Goal: Information Seeking & Learning: Learn about a topic

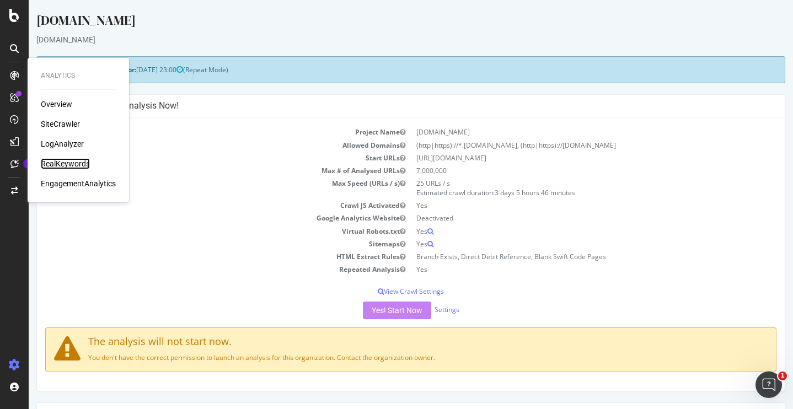
click at [73, 162] on div "RealKeywords" at bounding box center [65, 163] width 49 height 11
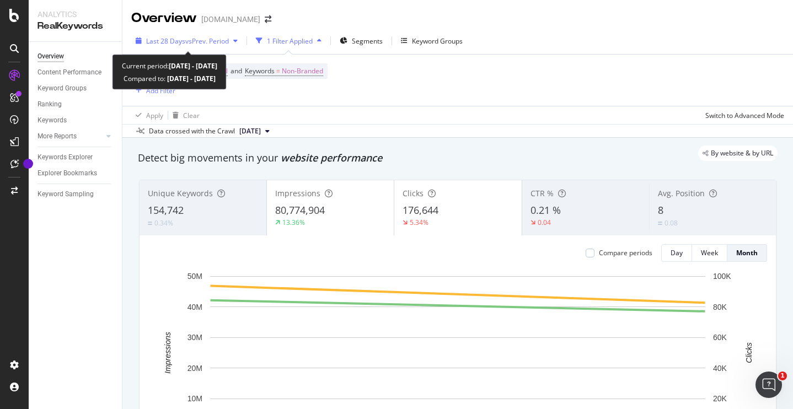
click at [214, 50] on div "Last 28 Days vs Prev. Period 1 Filter Applied Segments Keyword Groups" at bounding box center [457, 43] width 671 height 22
click at [205, 39] on span "vs Prev. Period" at bounding box center [207, 40] width 44 height 9
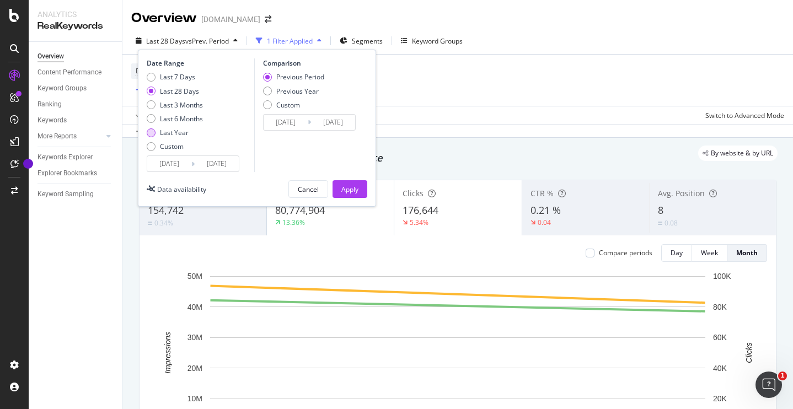
click at [168, 132] on div "Last Year" at bounding box center [174, 132] width 29 height 9
type input "[DATE]"
drag, startPoint x: 352, startPoint y: 191, endPoint x: 270, endPoint y: 36, distance: 176.2
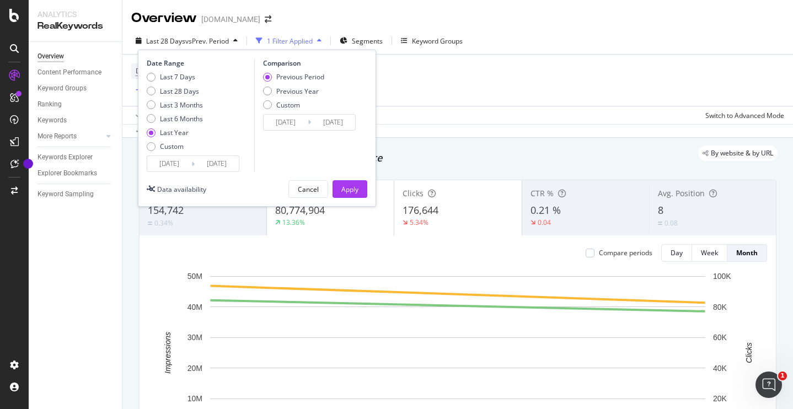
click at [352, 191] on div "Apply" at bounding box center [349, 189] width 17 height 9
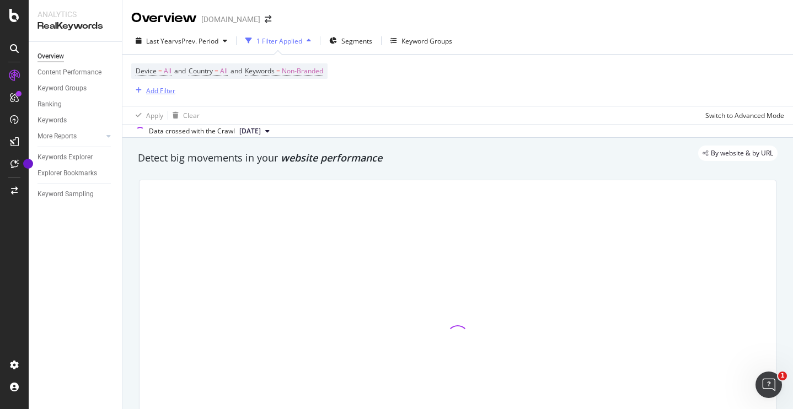
click at [146, 89] on div "Add Filter" at bounding box center [160, 90] width 29 height 9
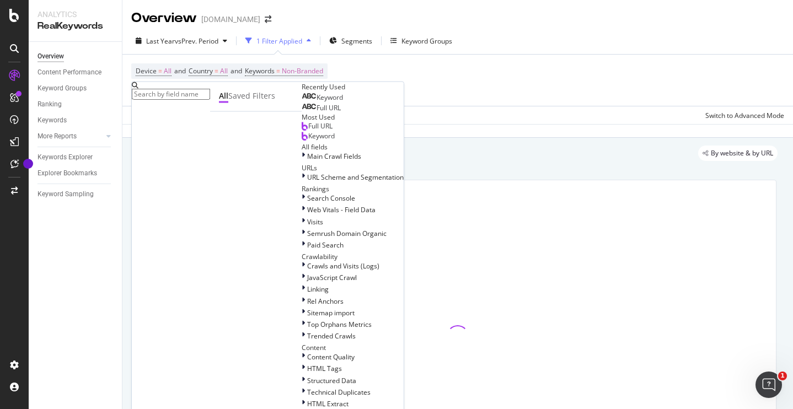
click at [317, 113] on span "Full URL" at bounding box center [329, 107] width 24 height 9
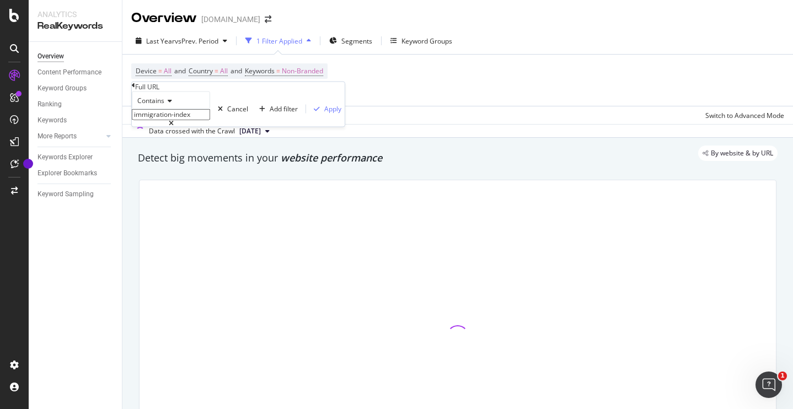
drag, startPoint x: 203, startPoint y: 141, endPoint x: 125, endPoint y: 147, distance: 78.6
click at [92, 142] on body "Analytics RealKeywords Overview Content Performance Keyword Groups Ranking Keyw…" at bounding box center [396, 204] width 793 height 409
paste input "[URL][DOMAIN_NAME]"
type input "[URL][DOMAIN_NAME]"
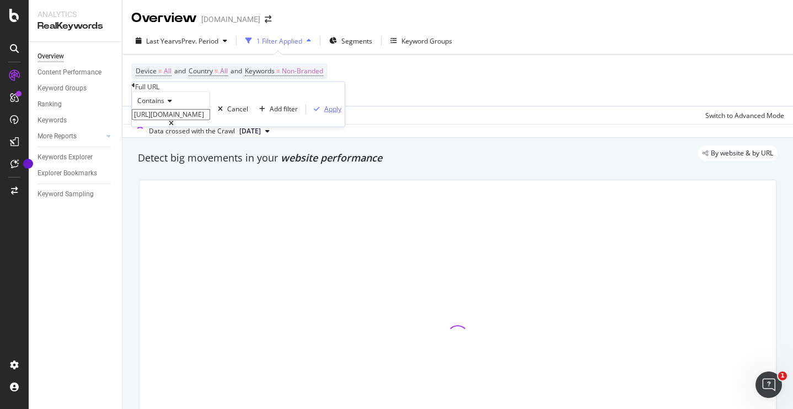
scroll to position [0, 0]
click at [324, 114] on div "Apply" at bounding box center [332, 108] width 17 height 9
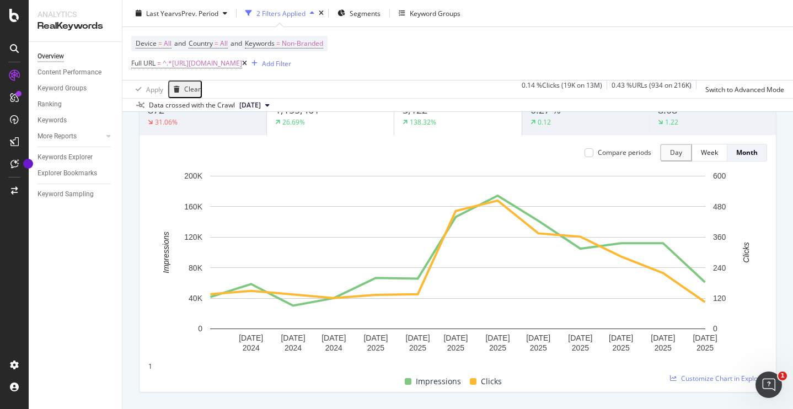
scroll to position [108, 0]
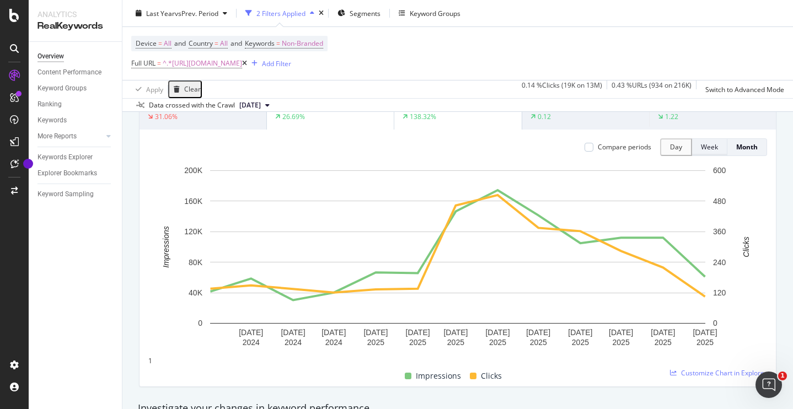
click at [714, 147] on div "Week" at bounding box center [709, 146] width 17 height 9
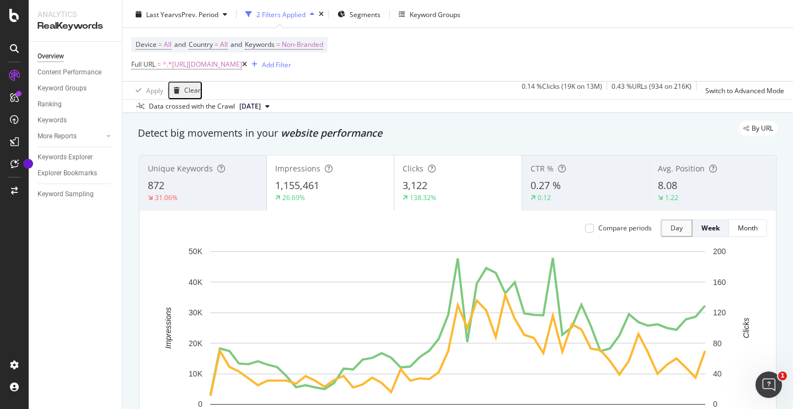
scroll to position [0, 0]
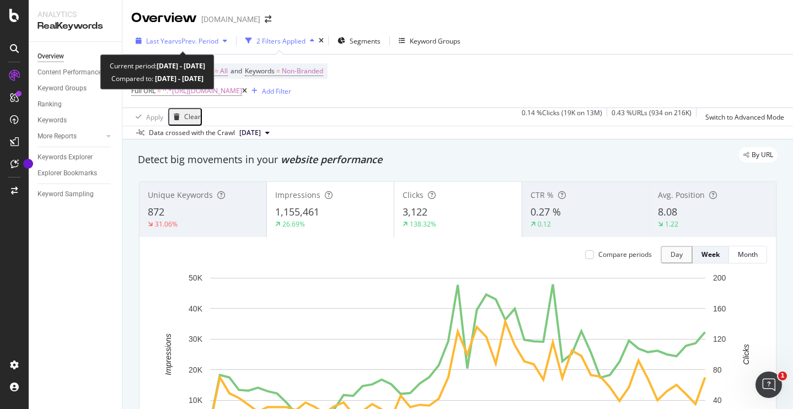
click at [205, 44] on span "vs Prev. Period" at bounding box center [197, 40] width 44 height 9
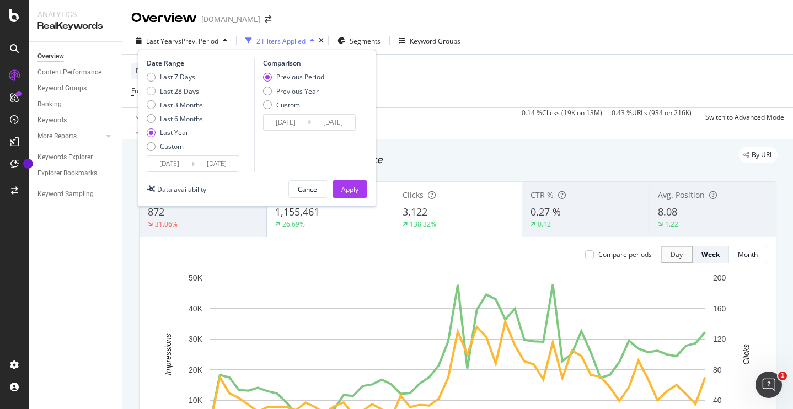
click at [165, 162] on input "[DATE]" at bounding box center [169, 163] width 44 height 15
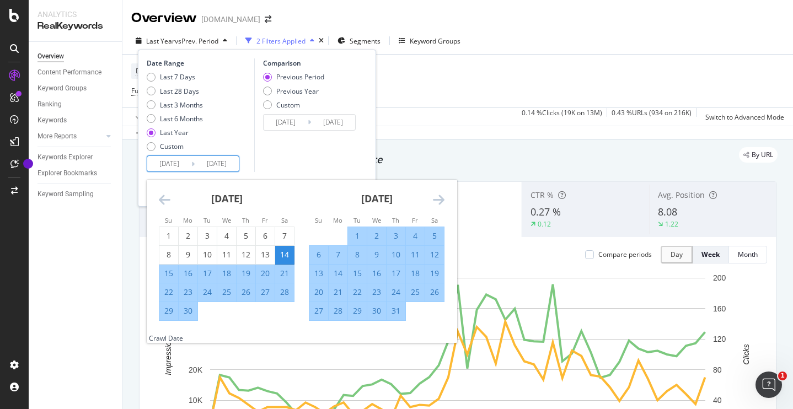
click at [165, 203] on icon "Move backward to switch to the previous month." at bounding box center [165, 199] width 12 height 13
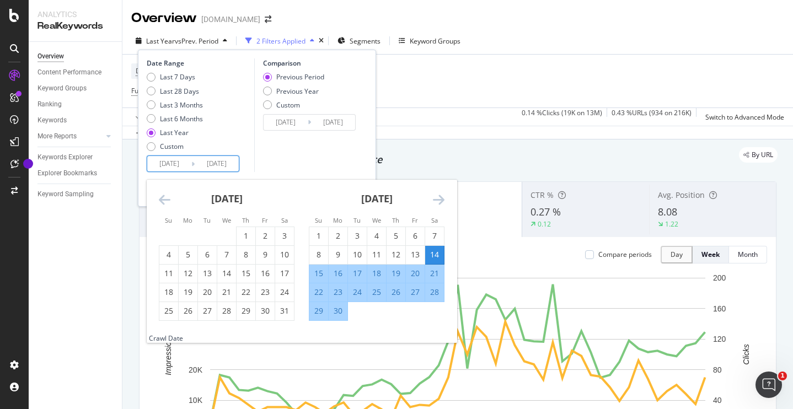
click at [164, 202] on icon "Move backward to switch to the previous month." at bounding box center [165, 199] width 12 height 13
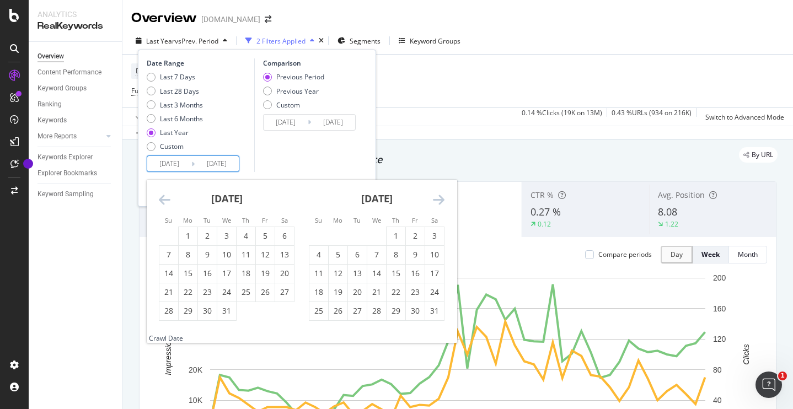
click at [164, 202] on icon "Move backward to switch to the previous month." at bounding box center [165, 199] width 12 height 13
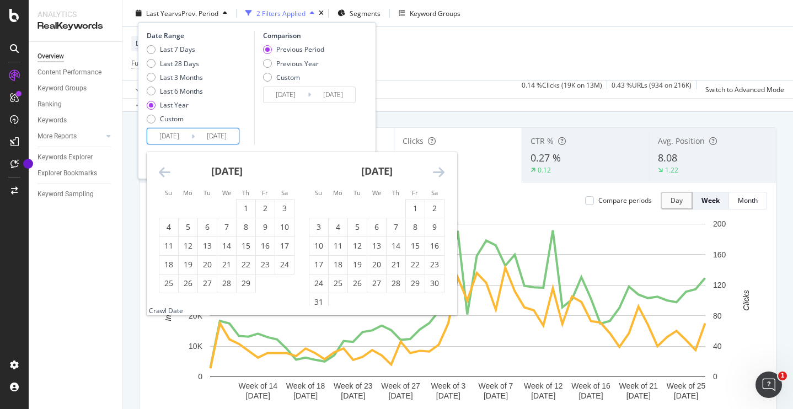
scroll to position [57, 0]
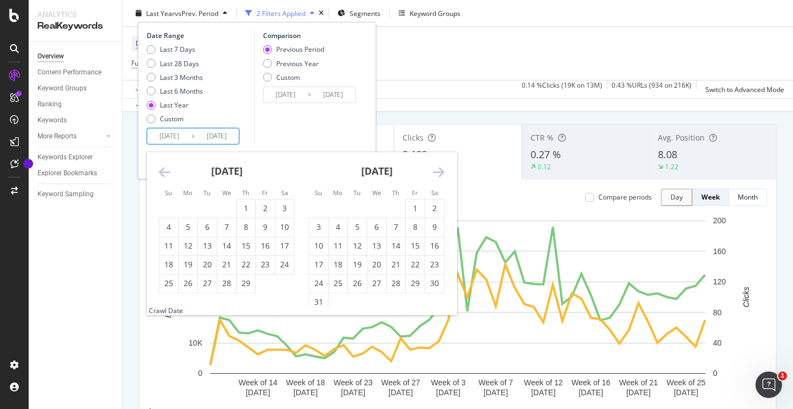
click at [443, 172] on icon "Move forward to switch to the next month." at bounding box center [439, 171] width 12 height 13
click at [175, 139] on input "[DATE]" at bounding box center [169, 136] width 44 height 15
click at [447, 174] on div "[DATE] 1 2 3 4 5 6 7 8 9 10 11 12 13 14 15 16 17 18 19 20 21 22 23 24 25 26 27 …" at bounding box center [377, 222] width 150 height 141
click at [445, 174] on div "[DATE] 1 2 3 4 5 6 7 8 9 10 11 12 13 14 15 16 17 18 19 20 21 22 23 24 25 26 27 …" at bounding box center [377, 222] width 150 height 141
click at [437, 174] on icon "Move forward to switch to the next month." at bounding box center [439, 171] width 12 height 13
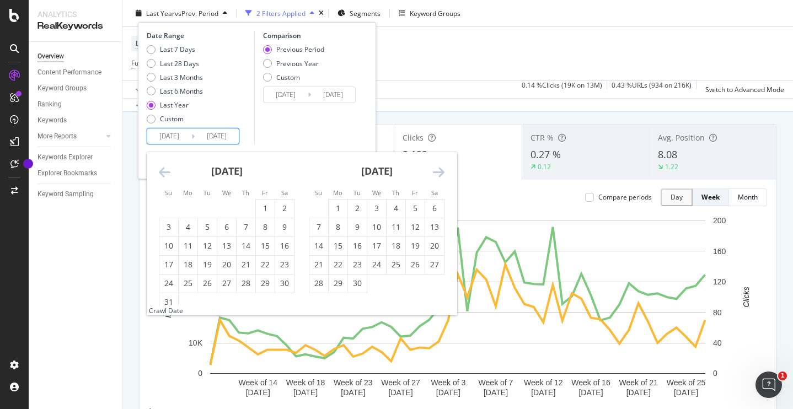
click at [437, 174] on icon "Move forward to switch to the next month." at bounding box center [439, 171] width 12 height 13
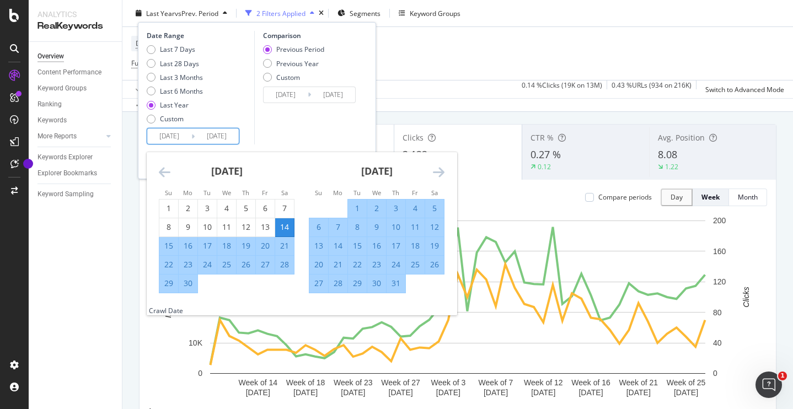
click at [437, 174] on icon "Move forward to switch to the next month." at bounding box center [439, 171] width 12 height 13
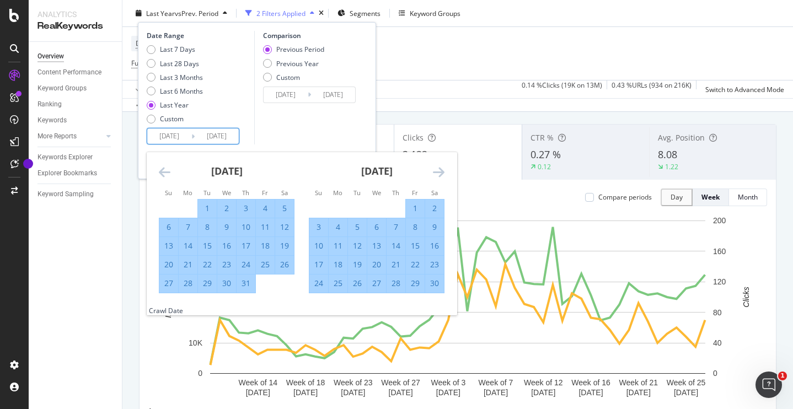
click at [437, 174] on icon "Move forward to switch to the next month." at bounding box center [439, 171] width 12 height 13
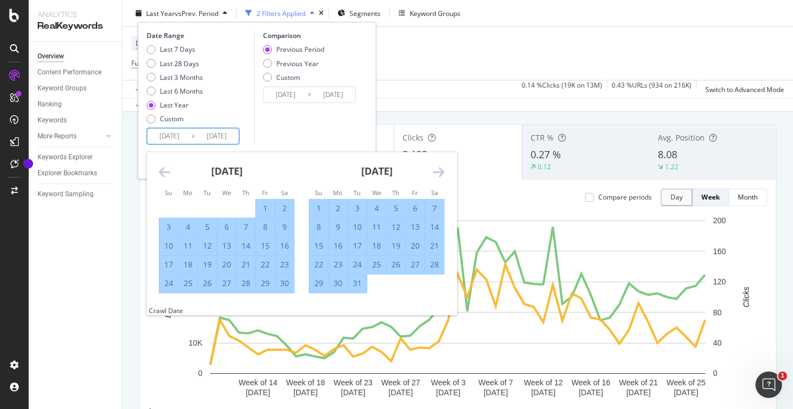
click at [437, 174] on icon "Move forward to switch to the next month." at bounding box center [439, 171] width 12 height 13
click at [438, 174] on icon "Move forward to switch to the next month." at bounding box center [439, 171] width 12 height 13
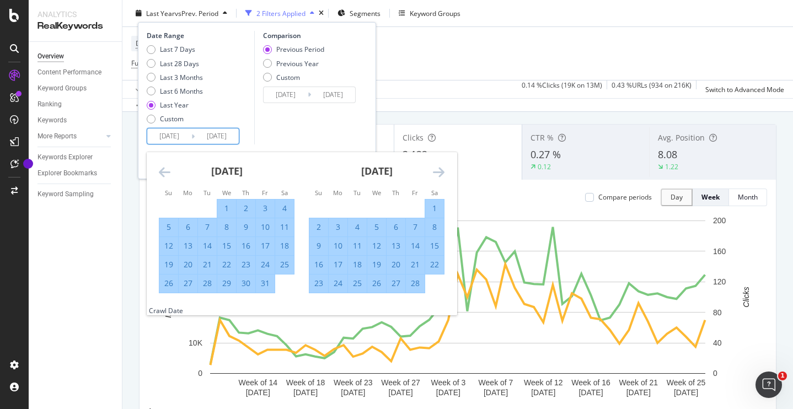
click at [438, 174] on icon "Move forward to switch to the next month." at bounding box center [439, 171] width 12 height 13
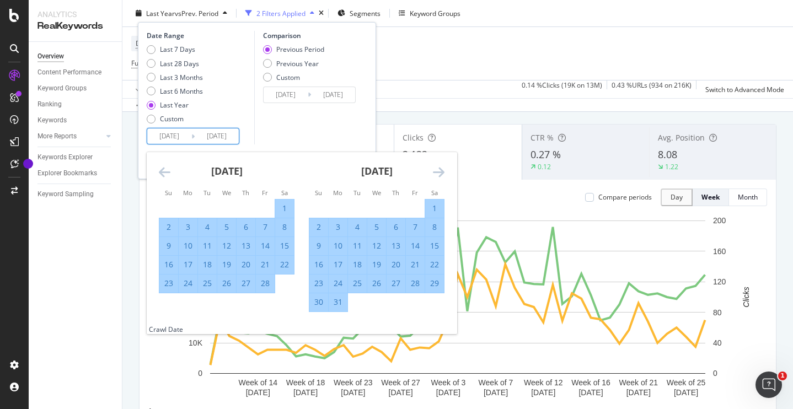
drag, startPoint x: 282, startPoint y: 228, endPoint x: 327, endPoint y: 223, distance: 45.0
click at [282, 228] on div "8" at bounding box center [284, 227] width 19 height 11
type input "[DATE]"
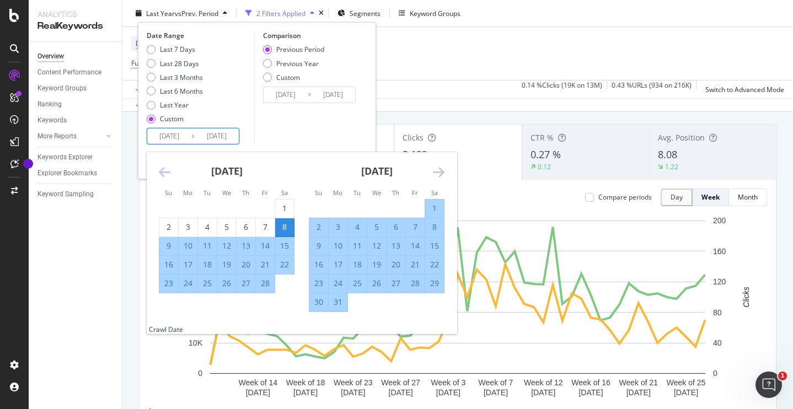
click at [435, 173] on icon "Move forward to switch to the next month." at bounding box center [439, 171] width 12 height 13
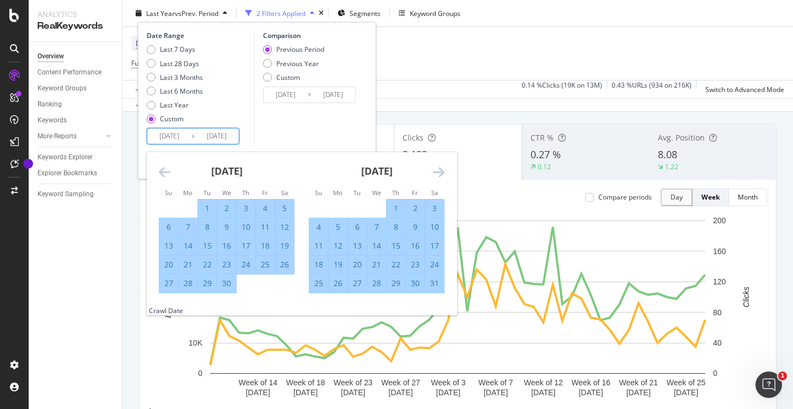
click at [435, 173] on icon "Move forward to switch to the next month." at bounding box center [439, 171] width 12 height 13
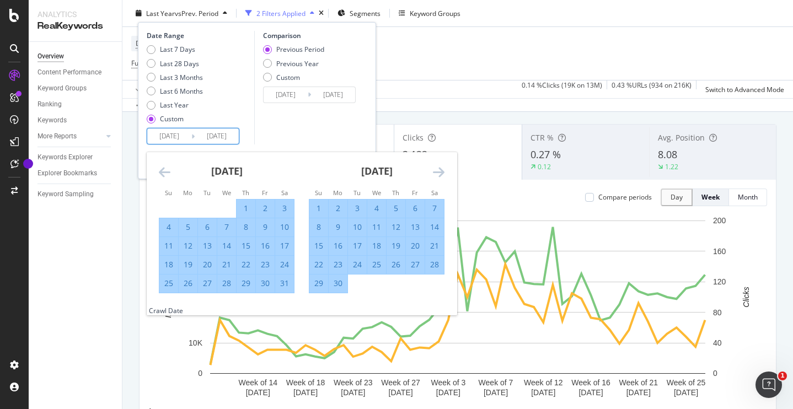
click at [435, 173] on icon "Move forward to switch to the next month." at bounding box center [439, 171] width 12 height 13
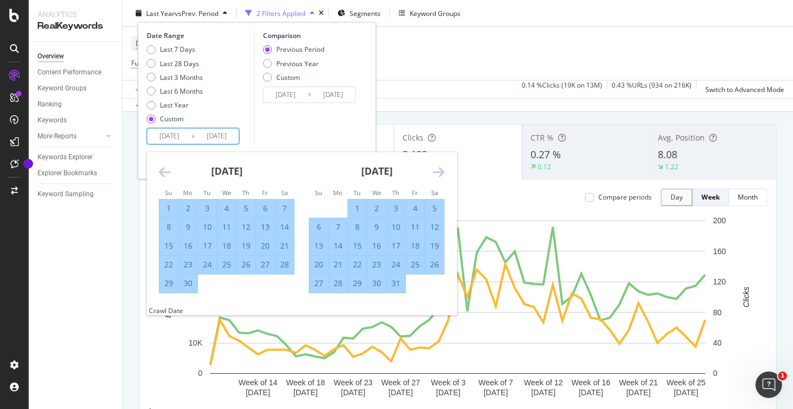
click at [435, 173] on icon "Move forward to switch to the next month." at bounding box center [439, 171] width 12 height 13
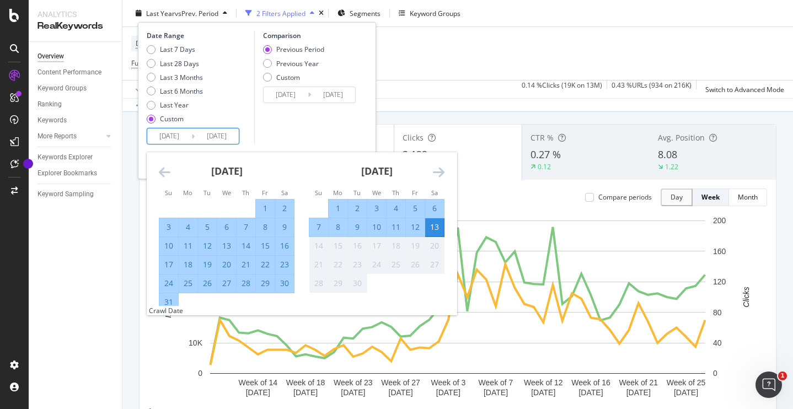
click at [435, 173] on icon "Move forward to switch to the next month." at bounding box center [439, 171] width 12 height 13
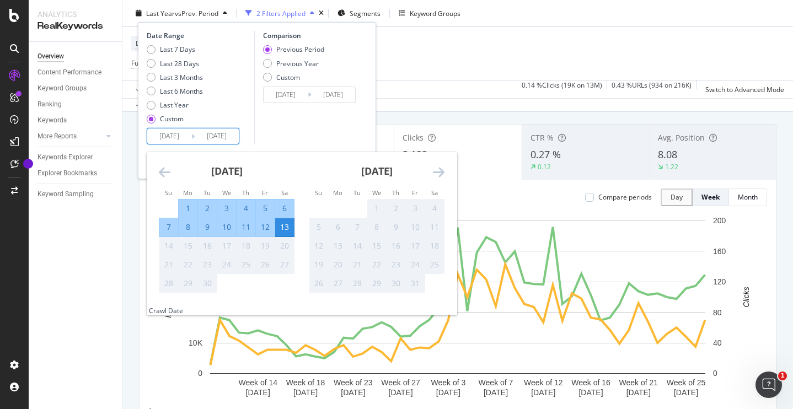
click at [287, 231] on div "13" at bounding box center [284, 227] width 19 height 11
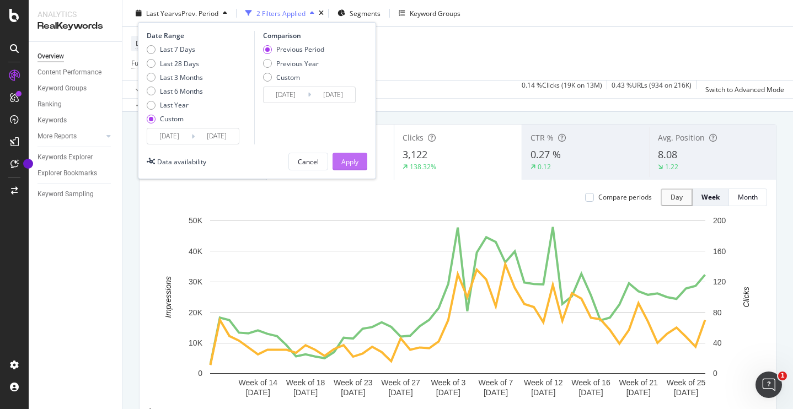
click at [356, 159] on div "Apply" at bounding box center [349, 161] width 17 height 9
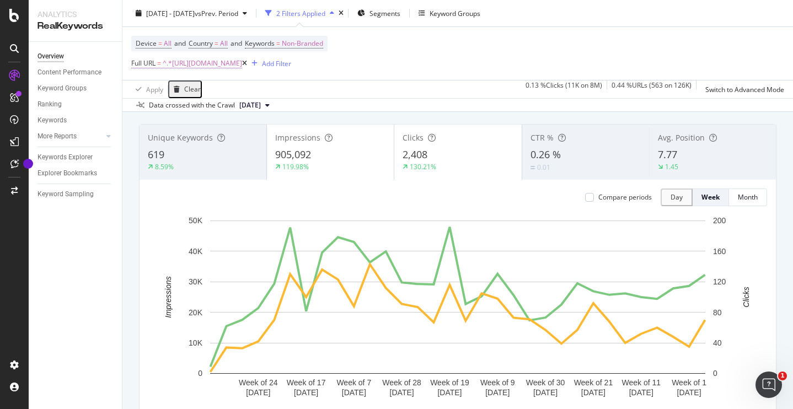
click at [223, 64] on span "^.*[URL][DOMAIN_NAME]" at bounding box center [202, 63] width 79 height 15
drag, startPoint x: 255, startPoint y: 110, endPoint x: 272, endPoint y: 109, distance: 16.6
click at [270, 98] on div "Contains [URL][DOMAIN_NAME] Cancel Add filter Apply" at bounding box center [238, 80] width 213 height 35
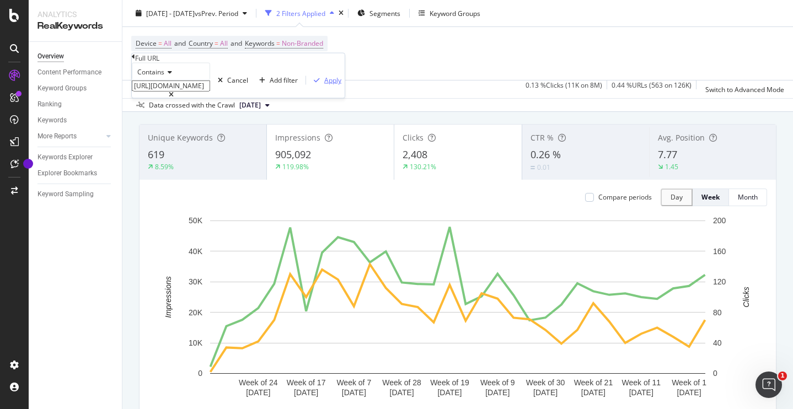
type input "[URL][DOMAIN_NAME]"
click at [314, 84] on icon "button" at bounding box center [317, 80] width 6 height 7
